Goal: Information Seeking & Learning: Learn about a topic

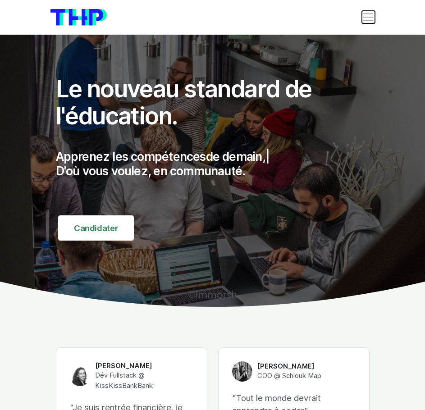
click at [372, 16] on span "Toggle navigation" at bounding box center [368, 17] width 13 height 13
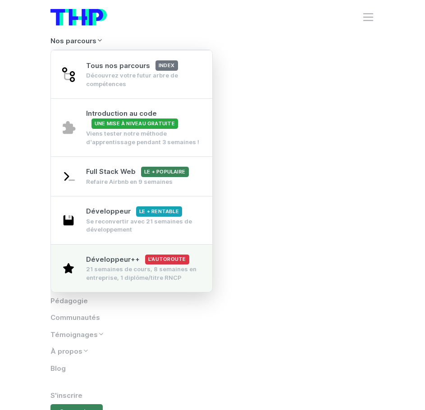
scroll to position [90, 0]
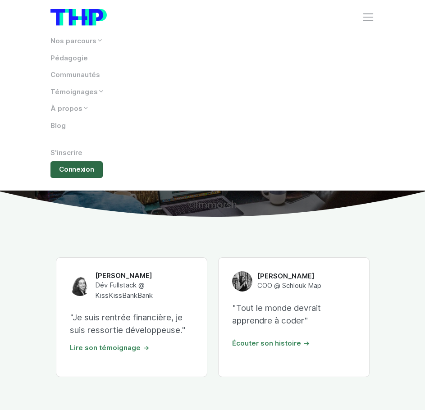
click at [86, 171] on link "Connexion" at bounding box center [77, 169] width 53 height 17
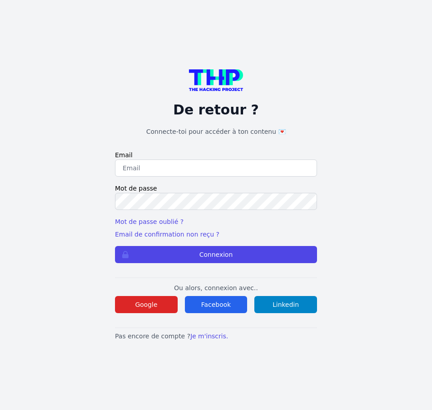
click at [208, 161] on input "email" at bounding box center [216, 168] width 202 height 17
type input "lucas.mrda@outlook.fr"
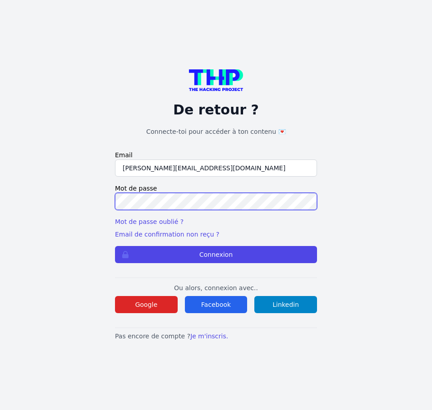
click at [115, 246] on button "Connexion" at bounding box center [216, 254] width 202 height 17
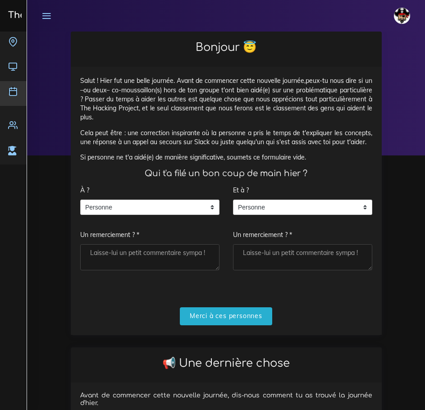
click at [12, 88] on icon at bounding box center [12, 91] width 9 height 9
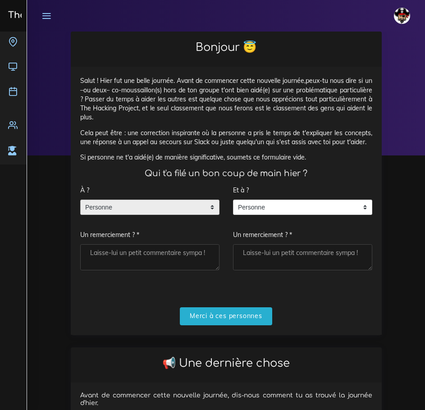
click at [140, 207] on span "Personne" at bounding box center [143, 207] width 125 height 14
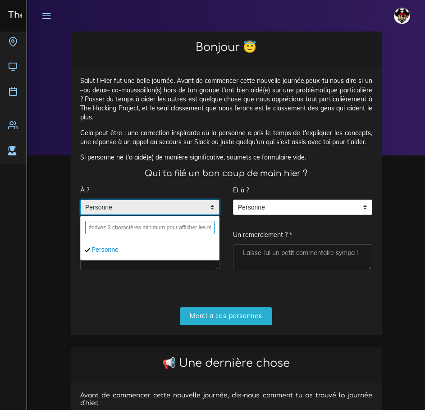
click at [121, 232] on input "text" at bounding box center [149, 228] width 129 height 14
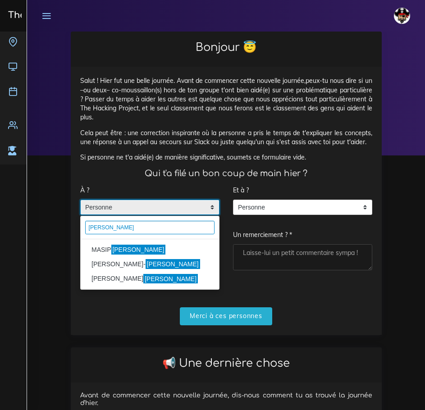
type input "pablo"
click at [120, 253] on mark "Pablo" at bounding box center [138, 250] width 55 height 10
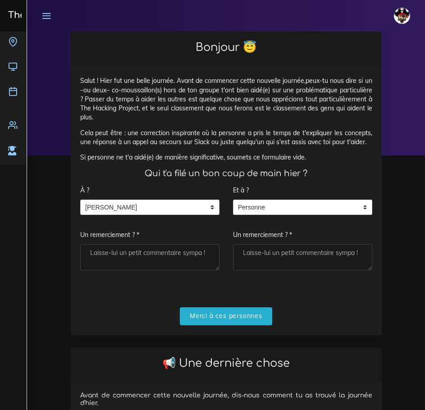
click at [120, 253] on textarea "Un remerciement ? *" at bounding box center [149, 257] width 139 height 26
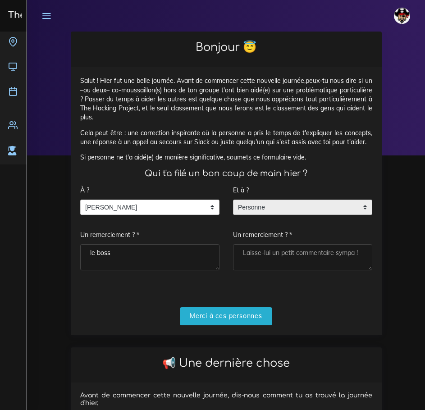
type textarea "le boss"
click at [260, 205] on span "Personne" at bounding box center [296, 207] width 125 height 14
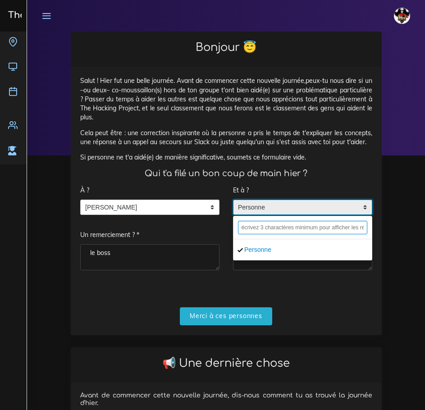
click at [255, 225] on input "text" at bounding box center [302, 228] width 129 height 14
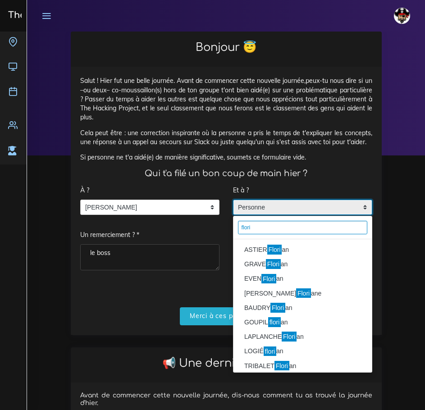
type input "flori"
click at [267, 255] on mark "Flori" at bounding box center [274, 250] width 15 height 10
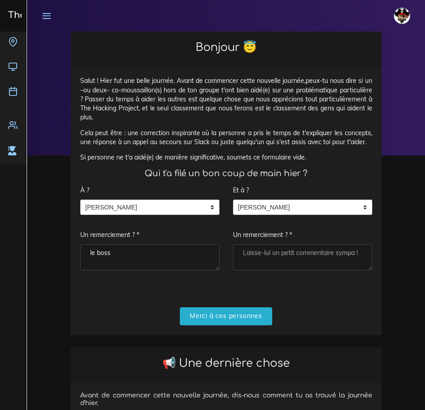
click at [267, 254] on textarea "Un remerciement ? *" at bounding box center [302, 257] width 139 height 26
type textarea "ty"
click at [236, 320] on input "Merci à ces personnes" at bounding box center [226, 317] width 92 height 18
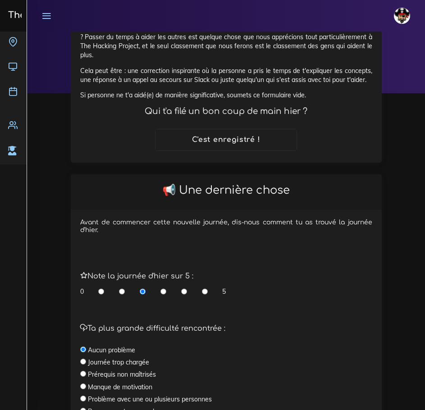
scroll to position [90, 0]
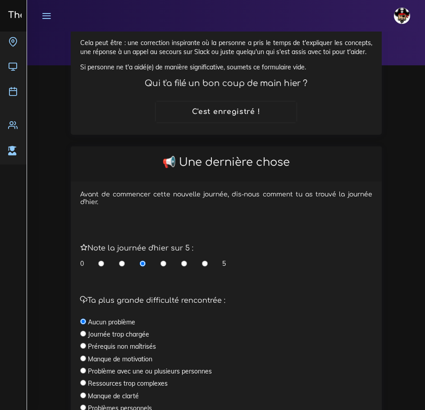
click at [161, 264] on input "radio" at bounding box center [164, 263] width 6 height 9
radio input "true"
click at [185, 265] on input "radio" at bounding box center [184, 263] width 6 height 9
radio input "true"
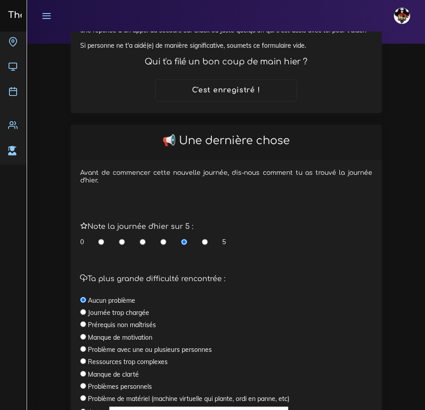
scroll to position [207, 0]
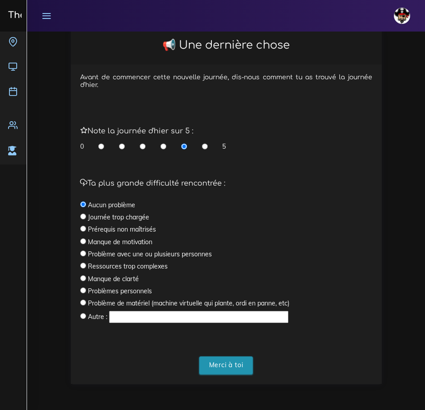
click at [234, 368] on input "Merci à toi" at bounding box center [226, 366] width 54 height 18
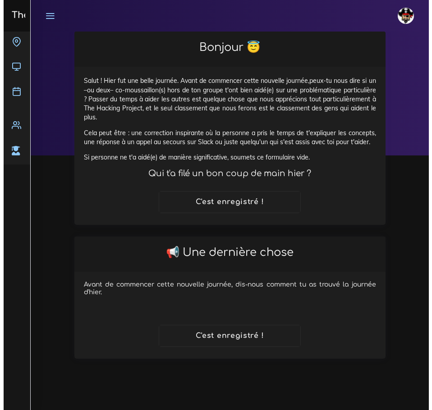
scroll to position [0, 0]
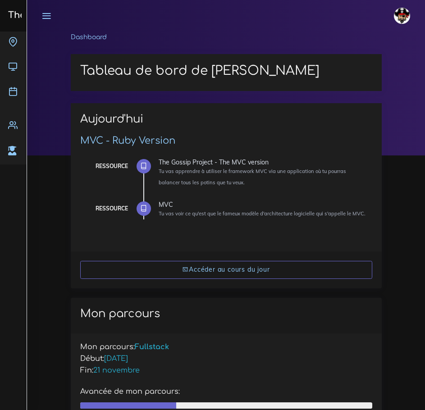
click at [15, 91] on icon at bounding box center [12, 91] width 9 height 9
click at [17, 91] on icon at bounding box center [12, 91] width 9 height 9
click at [43, 13] on icon at bounding box center [46, 16] width 10 height 10
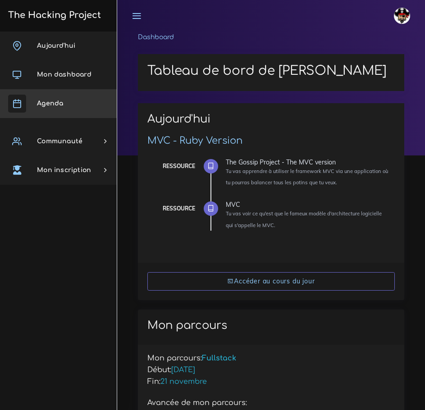
click at [58, 106] on span "Agenda" at bounding box center [50, 103] width 26 height 7
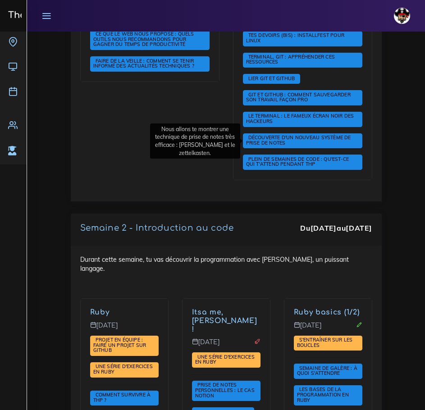
scroll to position [721, 0]
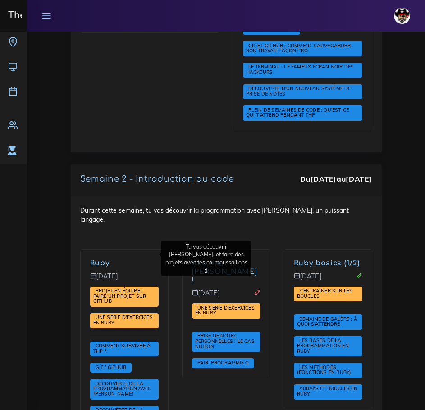
click at [105, 259] on link "Ruby" at bounding box center [99, 263] width 19 height 8
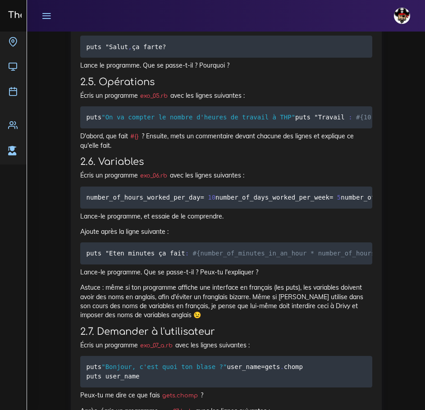
scroll to position [2435, 0]
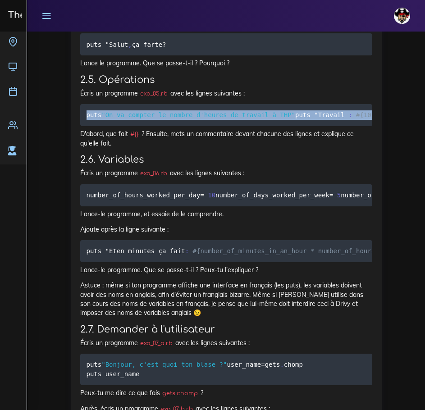
drag, startPoint x: 297, startPoint y: 335, endPoint x: 82, endPoint y: 129, distance: 297.9
click at [82, 126] on pre "puts "On va compter le nombre d'heures de travail à THP" puts " Travail : #{10 …" at bounding box center [226, 115] width 292 height 22
copy code "puts "On va compter le nombre d'heures de travail à THP" puts " Travail : #{10 …"
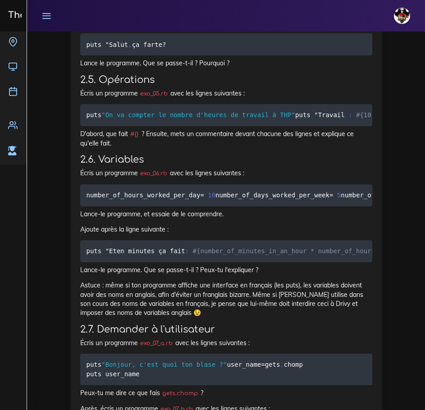
click at [213, 148] on p "D'abord, que fait #{} ? Ensuite, mets un commentaire devant chacune des lignes …" at bounding box center [226, 138] width 292 height 18
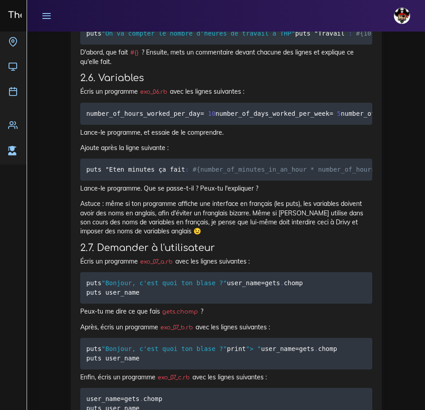
scroll to position [2570, 0]
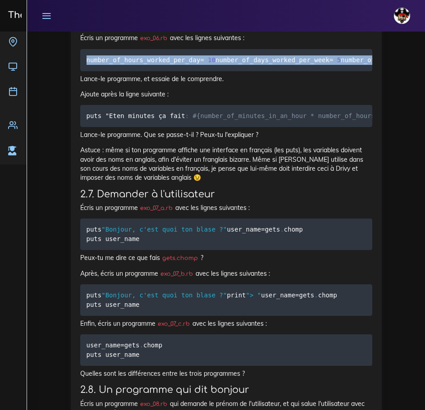
drag, startPoint x: 134, startPoint y: 315, endPoint x: 84, endPoint y: 265, distance: 70.8
copy code "number_of_hours_worked_per_day = 10 number_of_days_worked_per_week = 5 number_o…"
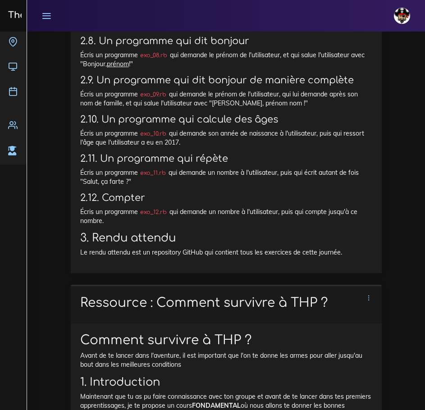
scroll to position [2931, 0]
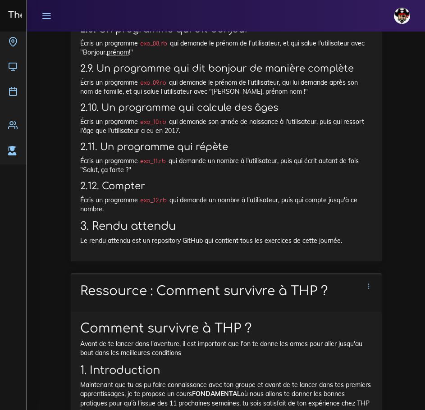
drag, startPoint x: 147, startPoint y: 297, endPoint x: 73, endPoint y: 271, distance: 79.0
copy code "user_name = gets . chomp puts user_name"
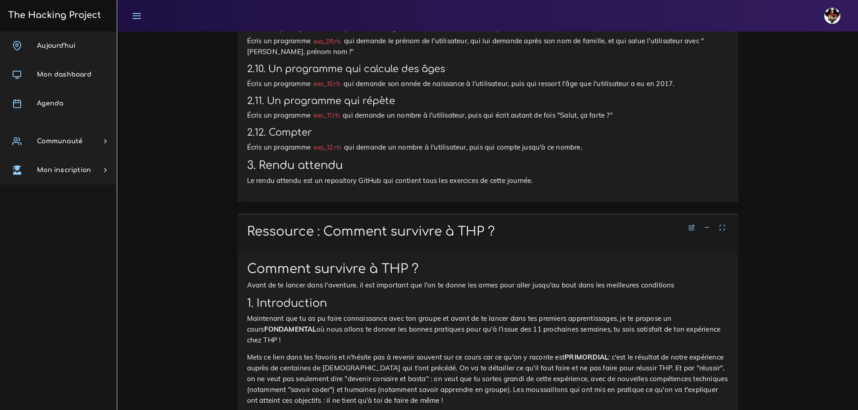
scroll to position [2751, 0]
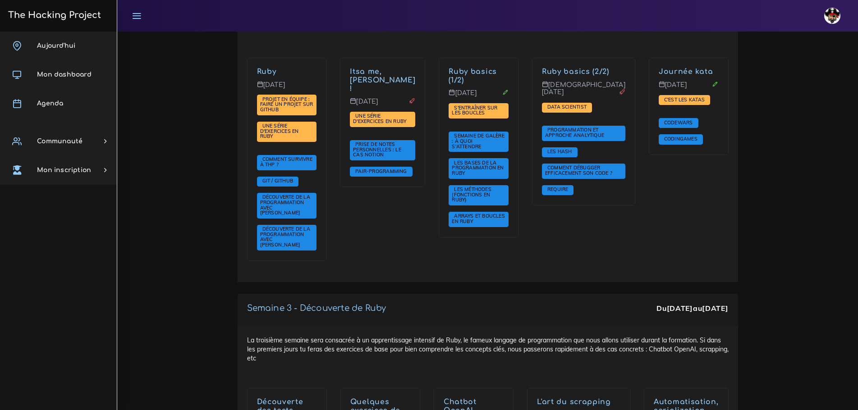
scroll to position [643, 0]
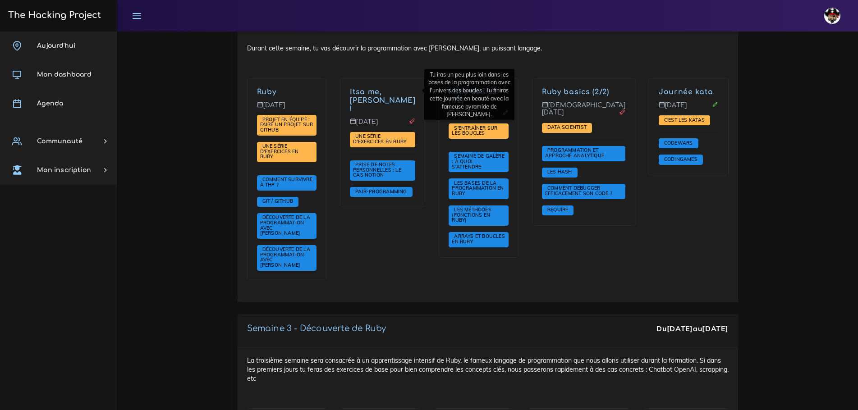
click at [378, 91] on link "Itsa me, [PERSON_NAME] !" at bounding box center [382, 100] width 65 height 25
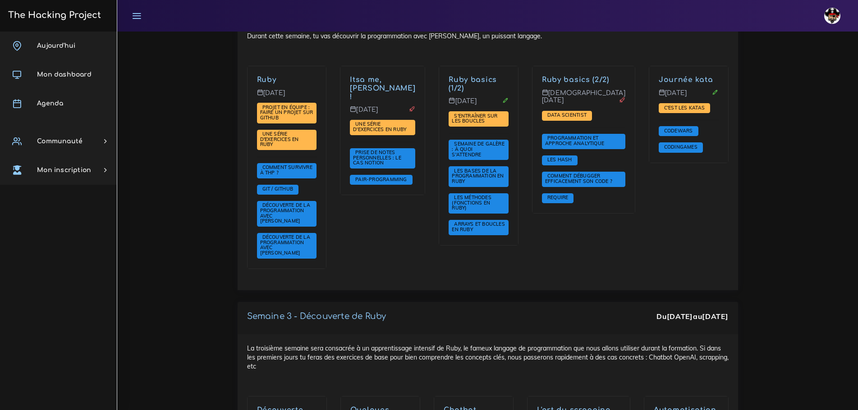
scroll to position [643, 0]
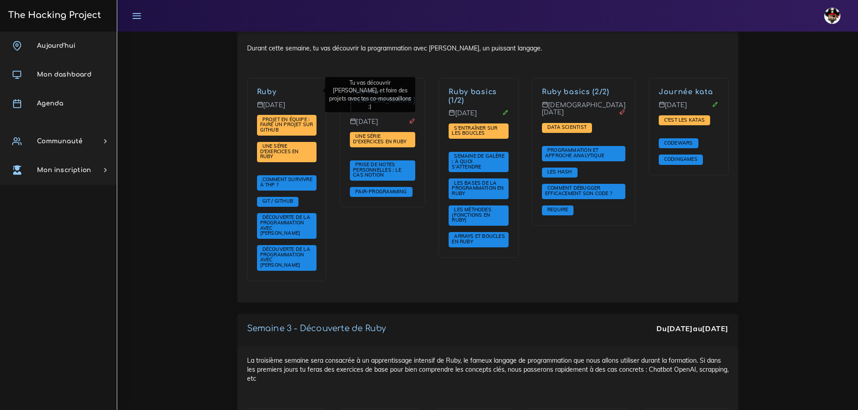
click at [266, 91] on link "Ruby" at bounding box center [266, 92] width 19 height 8
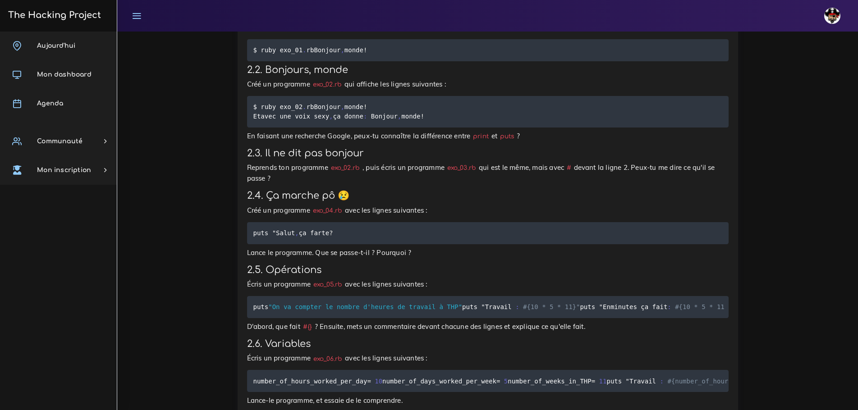
scroll to position [2119, 0]
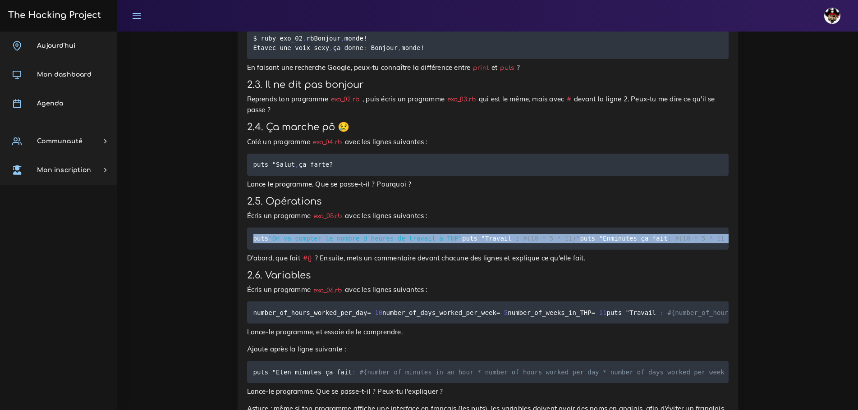
drag, startPoint x: 466, startPoint y: 338, endPoint x: 253, endPoint y: 133, distance: 295.6
click at [253, 228] on pre "puts "On va compter le nombre d'heures de travail à THP" puts " Travail : #{10 …" at bounding box center [488, 239] width 482 height 22
copy code "puts "On va compter le nombre d'heures de travail à THP" puts " Travail : #{10 …"
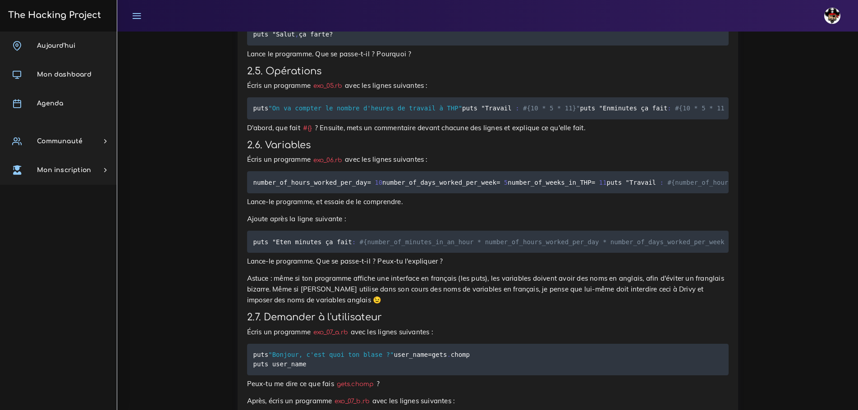
scroll to position [2255, 0]
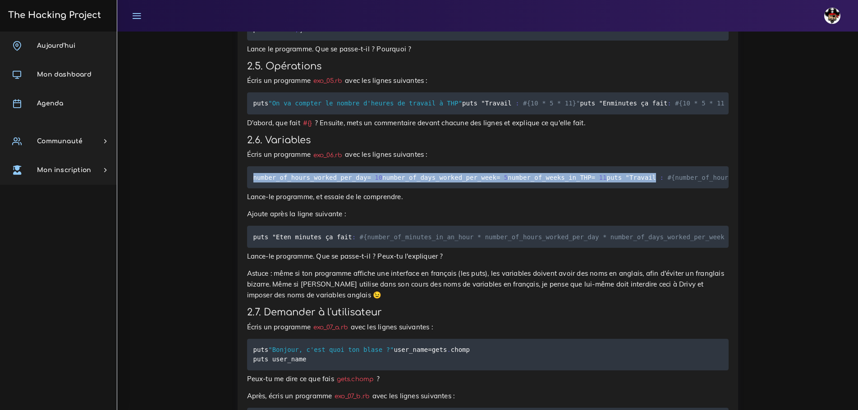
drag, startPoint x: 299, startPoint y: 309, endPoint x: 250, endPoint y: 266, distance: 65.5
click at [250, 188] on pre "number_of_hours_worked_per_day = 10 number_of_days_worked_per_week = 5 number_o…" at bounding box center [488, 177] width 482 height 22
copy code "number_of_hours_worked_per_day = 10 number_of_days_worked_per_week = 5 number_o…"
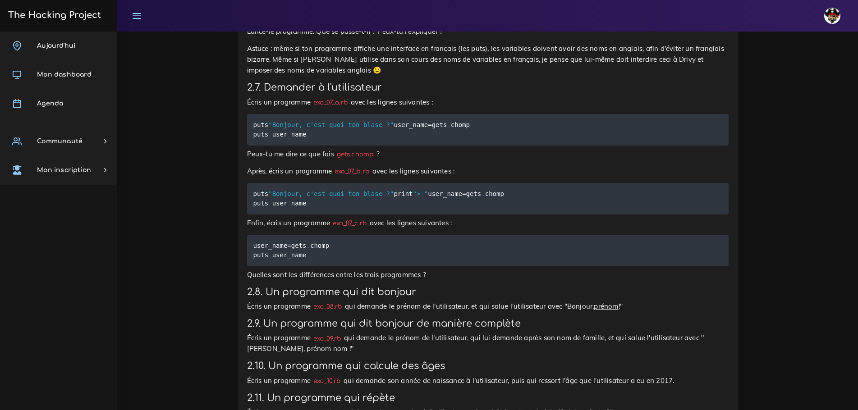
scroll to position [2480, 0]
drag, startPoint x: 304, startPoint y: 265, endPoint x: 245, endPoint y: 231, distance: 67.8
copy code "puts "Bonjour, c'est quoi ton blase ?" user_name = gets . chomp puts user_name"
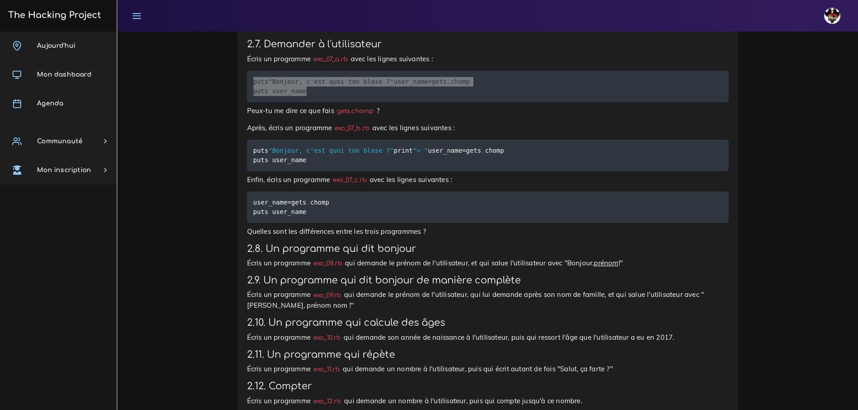
scroll to position [2525, 0]
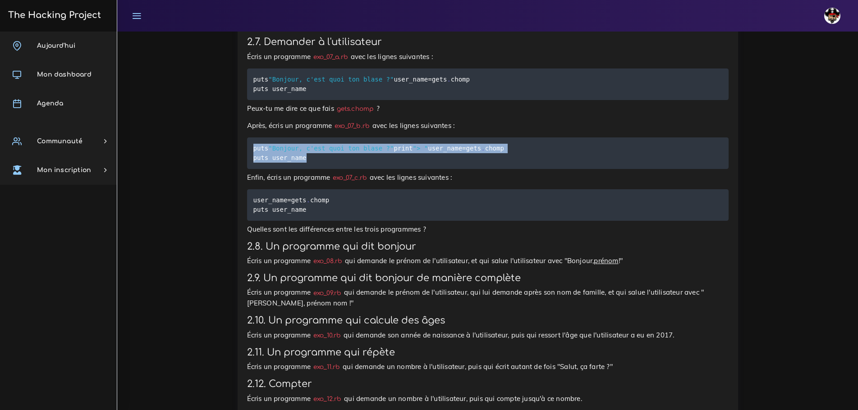
drag, startPoint x: 309, startPoint y: 308, endPoint x: 241, endPoint y: 264, distance: 80.8
copy code "puts "Bonjour, c'est quoi ton blase ?" print "> " user_name = gets . chomp puts…"
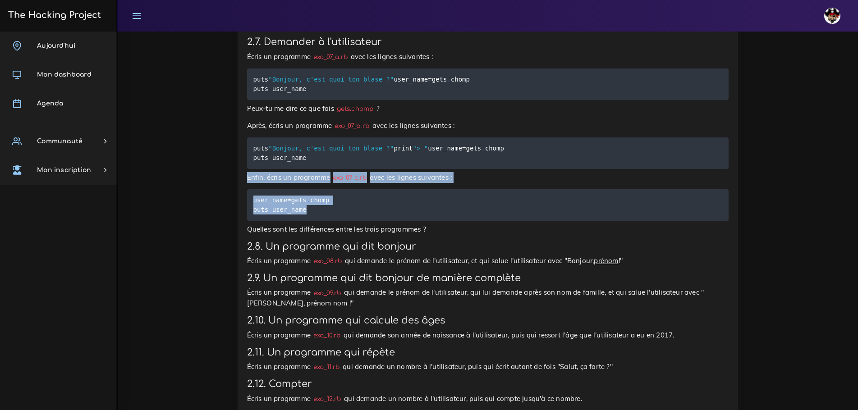
drag, startPoint x: 311, startPoint y: 355, endPoint x: 211, endPoint y: 321, distance: 106.4
click at [335, 221] on pre "user_name = gets . chomp puts user_name" at bounding box center [488, 205] width 482 height 32
drag, startPoint x: 306, startPoint y: 357, endPoint x: 234, endPoint y: 340, distance: 73.2
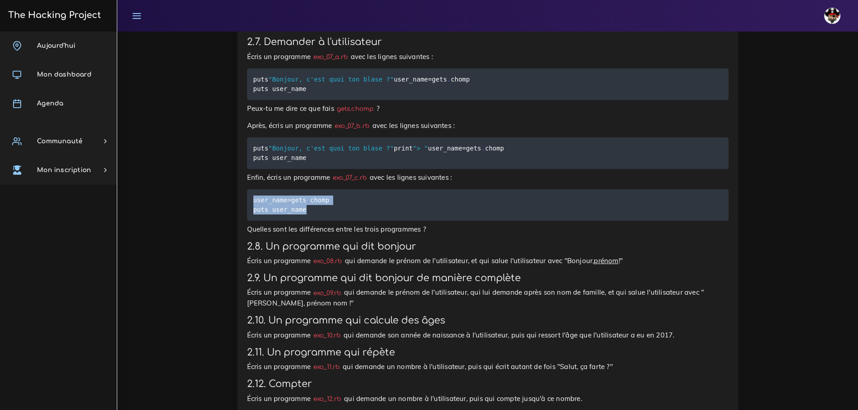
copy code "user_name = gets . chomp puts user_name"
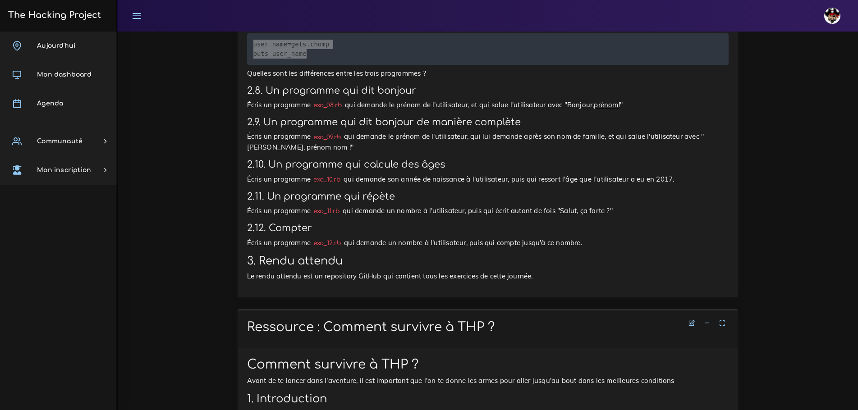
scroll to position [2751, 0]
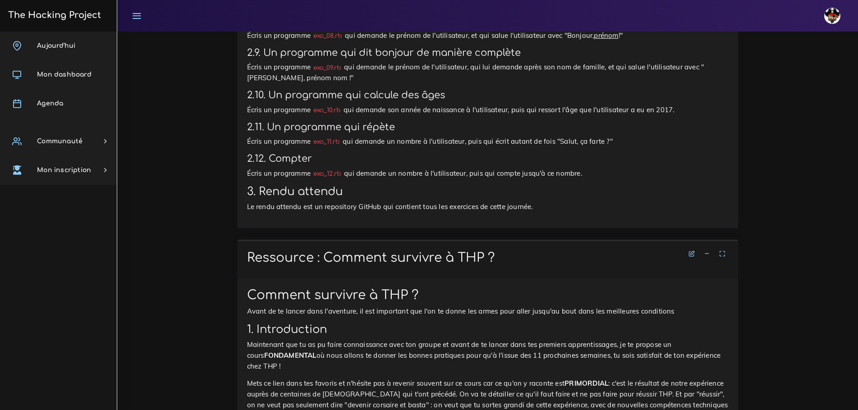
drag, startPoint x: 558, startPoint y: 304, endPoint x: 241, endPoint y: 301, distance: 316.6
copy p "Écris un programme exo_12.rb qui demande un nombre à l'utilisateur, puis qui co…"
drag, startPoint x: 584, startPoint y: 273, endPoint x: 247, endPoint y: 271, distance: 337.3
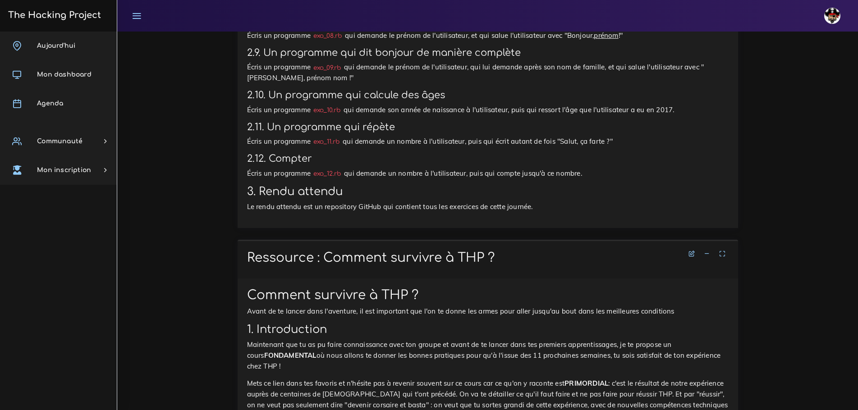
copy p "Écris un programme exo_11.rb qui demande un nombre à l'utilisateur, puis qui éc…"
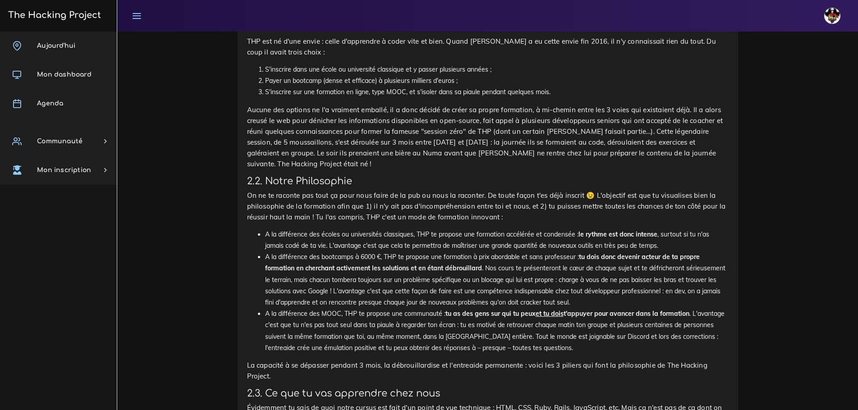
scroll to position [3472, 0]
